Goal: Transaction & Acquisition: Purchase product/service

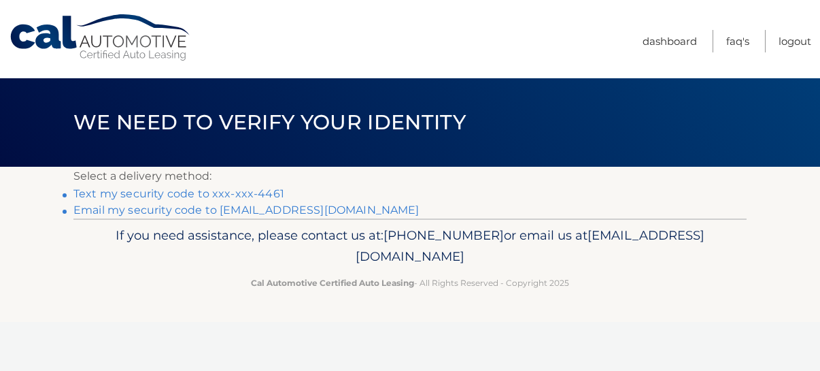
click at [243, 192] on link "Text my security code to xxx-xxx-4461" at bounding box center [178, 193] width 211 height 13
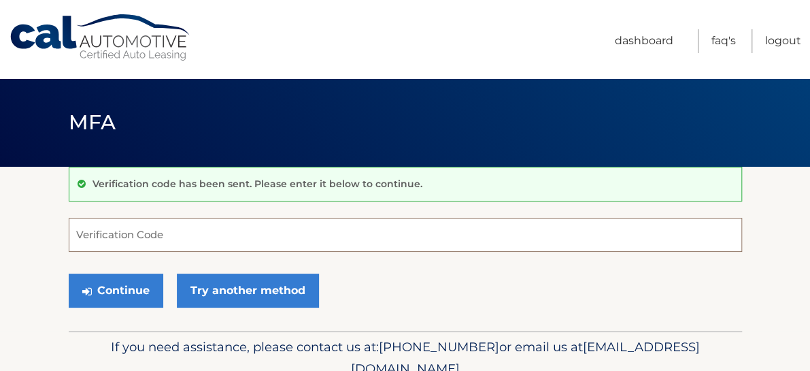
click at [94, 237] on input "Verification Code" at bounding box center [405, 235] width 673 height 34
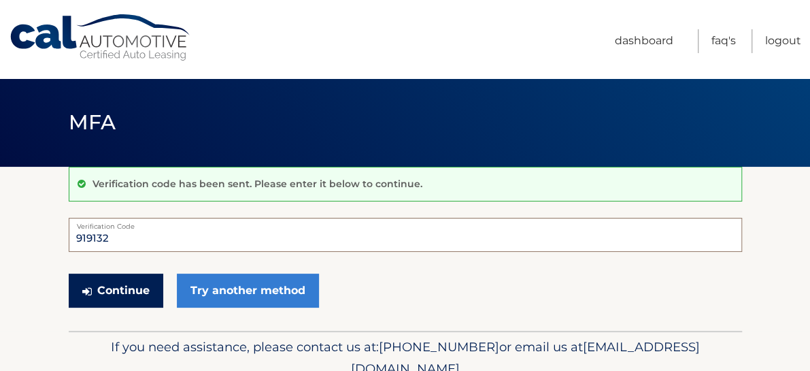
type input "919132"
click at [110, 289] on button "Continue" at bounding box center [116, 290] width 95 height 34
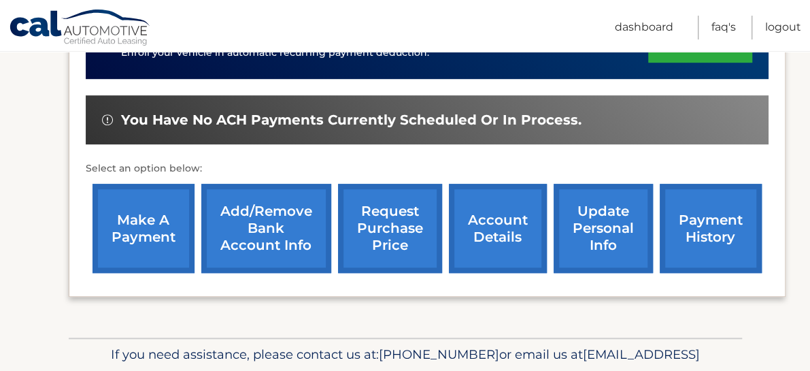
scroll to position [408, 0]
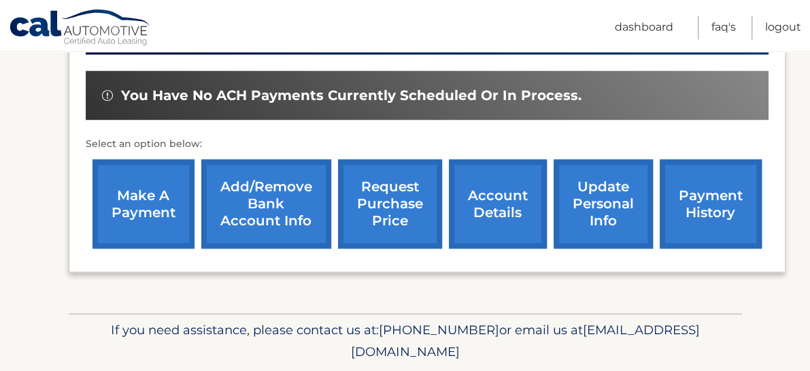
click at [587, 213] on link "update personal info" at bounding box center [603, 203] width 99 height 89
click at [152, 203] on link "make a payment" at bounding box center [143, 203] width 102 height 89
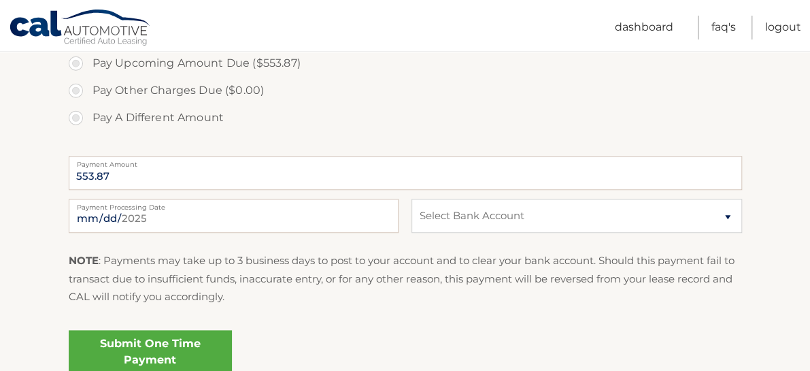
scroll to position [476, 0]
click at [159, 214] on input "2025-08-13" at bounding box center [234, 215] width 330 height 34
type input "2025-08-22"
click at [728, 213] on select "Select Bank Account Checking M &amp; T BANK *****3240 Checking M &amp; T BANK *…" at bounding box center [576, 215] width 330 height 34
select select "MjBmNzE0ODctZDk4ZC00NTkxLWIzY2YtZWJkNDIzMjEzYWVk"
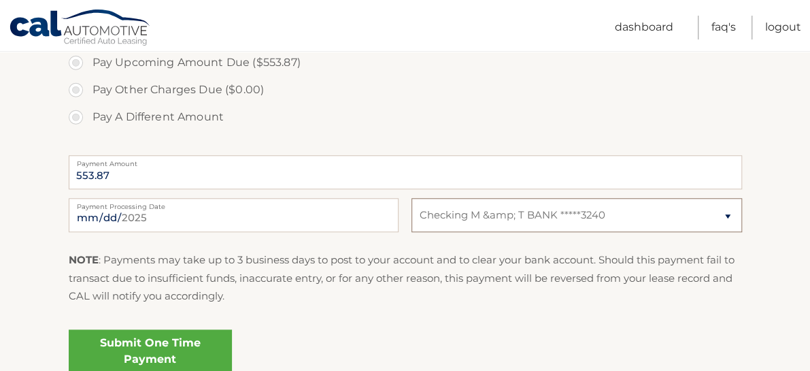
click at [411, 198] on select "Select Bank Account Checking M &amp; T BANK *****3240 Checking M &amp; T BANK *…" at bounding box center [576, 215] width 330 height 34
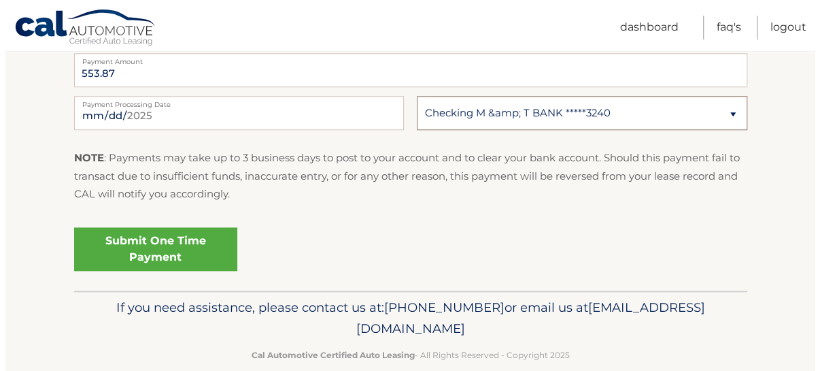
scroll to position [600, 0]
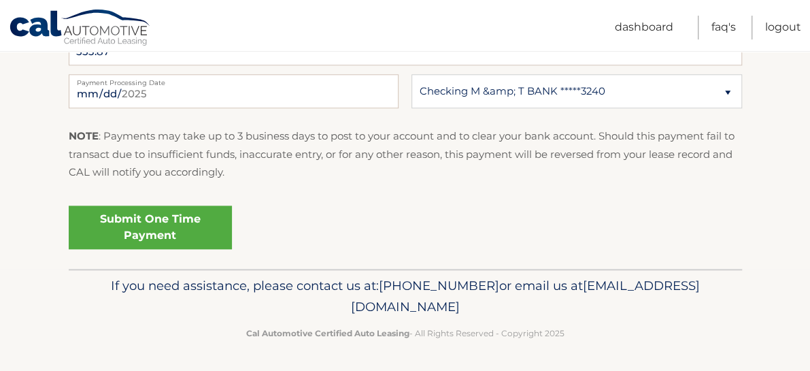
click at [166, 225] on link "Submit One Time Payment" at bounding box center [150, 227] width 163 height 44
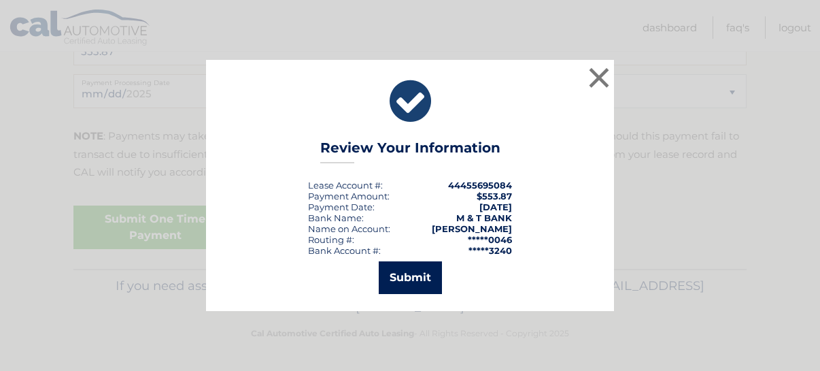
click at [419, 276] on button "Submit" at bounding box center [410, 277] width 63 height 33
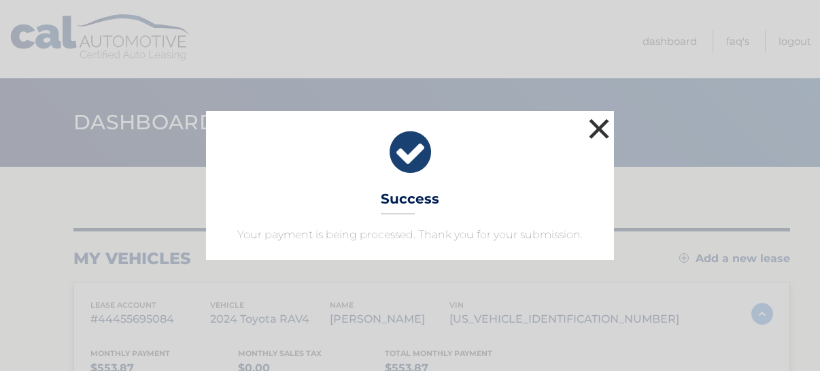
click at [596, 126] on button "×" at bounding box center [599, 128] width 27 height 27
